Goal: Task Accomplishment & Management: Manage account settings

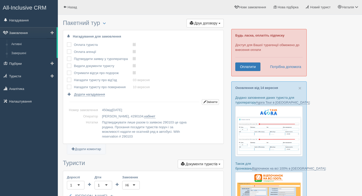
click at [17, 35] on link "Замовлення" at bounding box center [28, 32] width 57 height 11
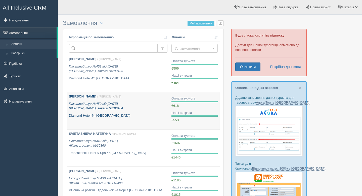
click at [122, 110] on p "Пакетний тур №450 від [DATE] [PERSON_NAME], заявка №290104" at bounding box center [118, 105] width 99 height 9
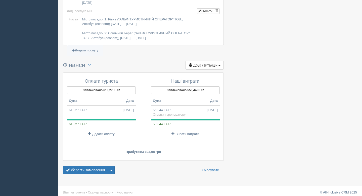
scroll to position [428, 0]
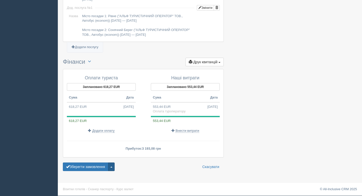
click at [114, 164] on button "button" at bounding box center [111, 166] width 7 height 9
click at [92, 140] on span "Завершити замовлення" at bounding box center [87, 141] width 39 height 4
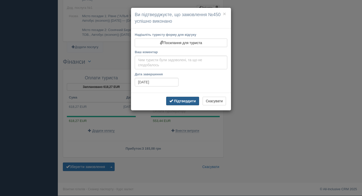
click at [189, 102] on b "Підтвердити" at bounding box center [185, 101] width 22 height 4
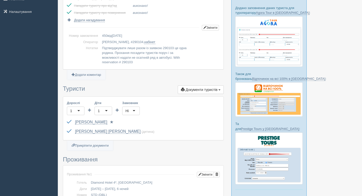
scroll to position [0, 0]
